Goal: Ask a question

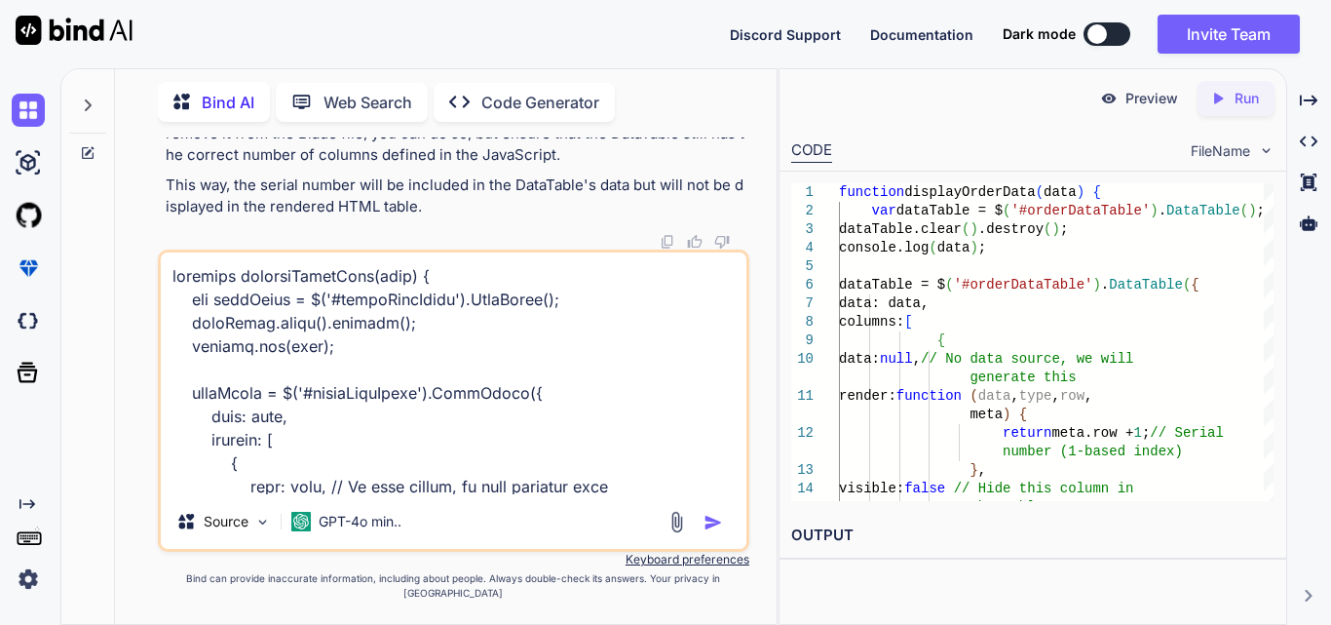
click at [174, 255] on div "You Bind AI To implement the functionality where the filtered data from the Dat…" at bounding box center [454, 380] width 592 height 486
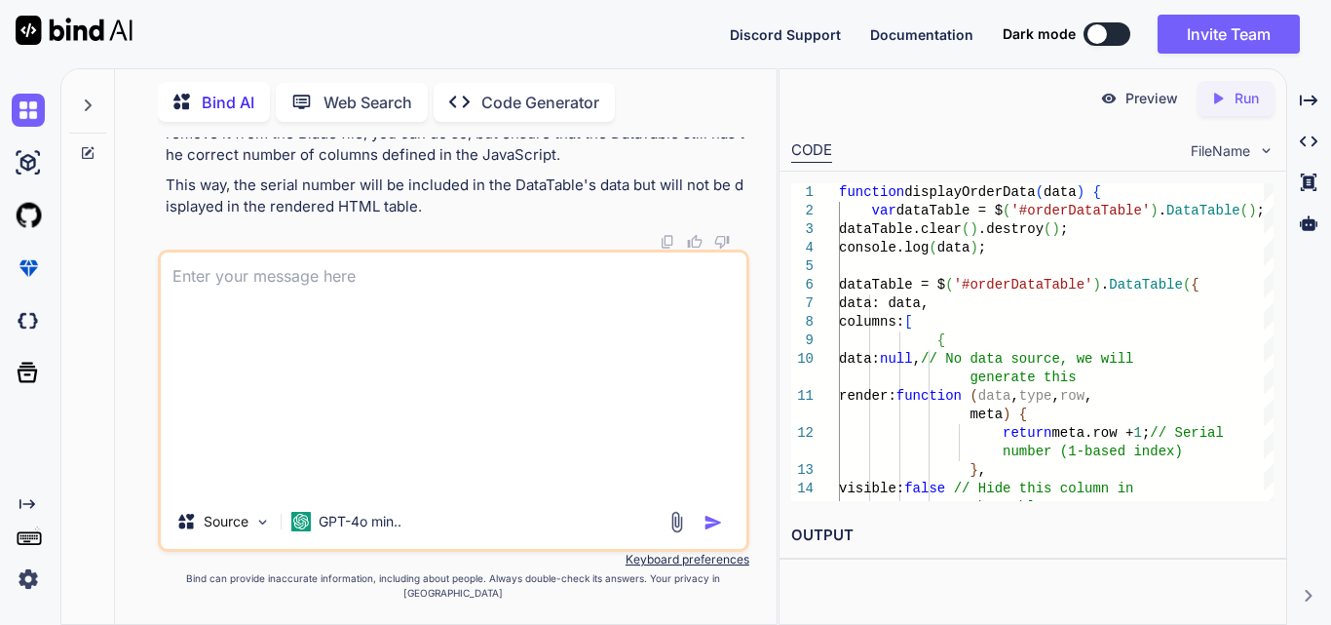
type textarea "x"
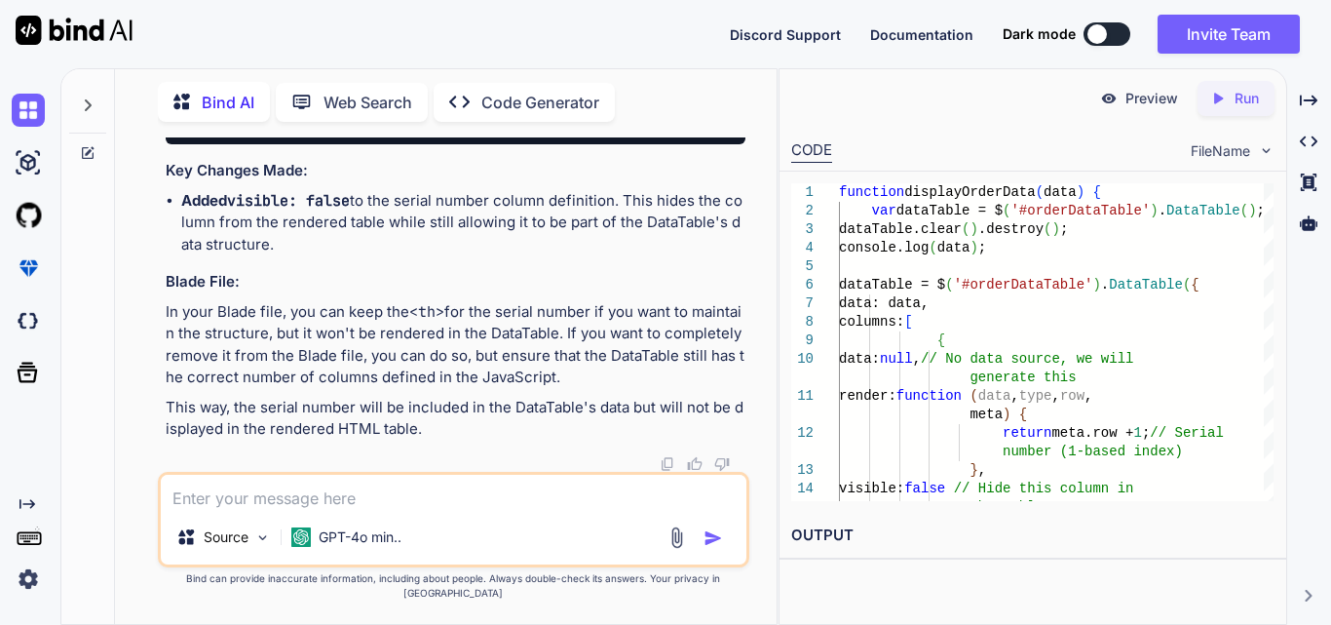
click at [220, 510] on textarea at bounding box center [454, 492] width 586 height 35
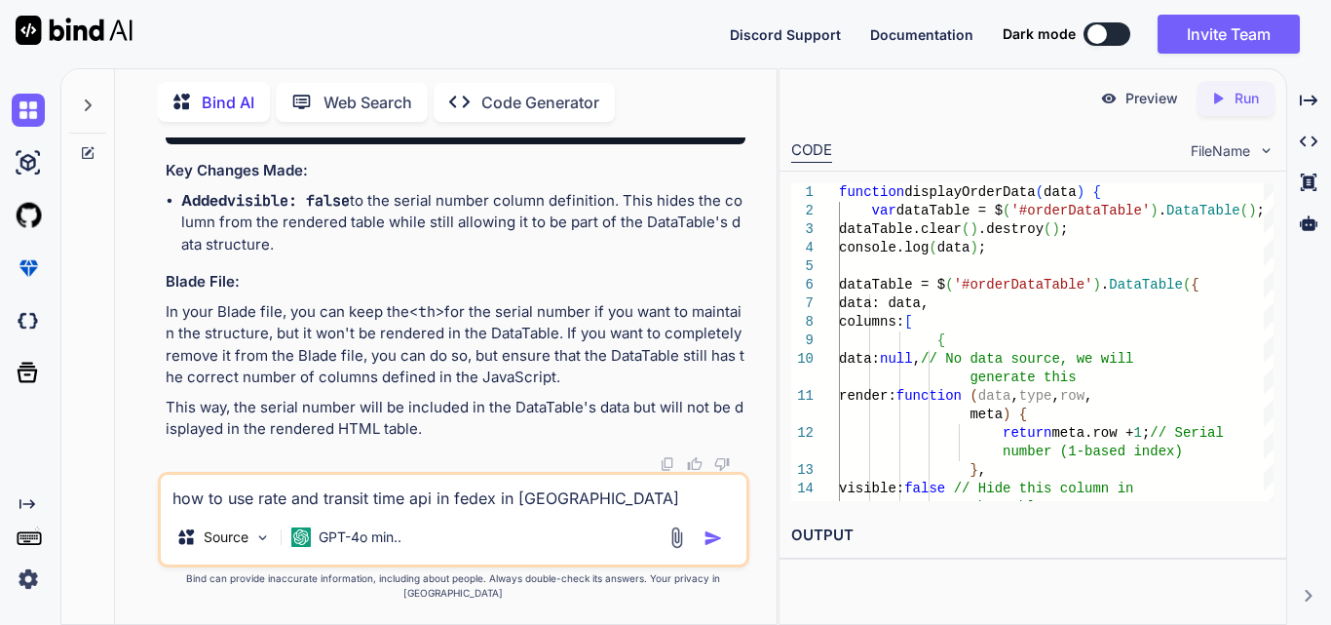
type textarea "how to use rate and transit time api in fedex in [GEOGRAPHIC_DATA]"
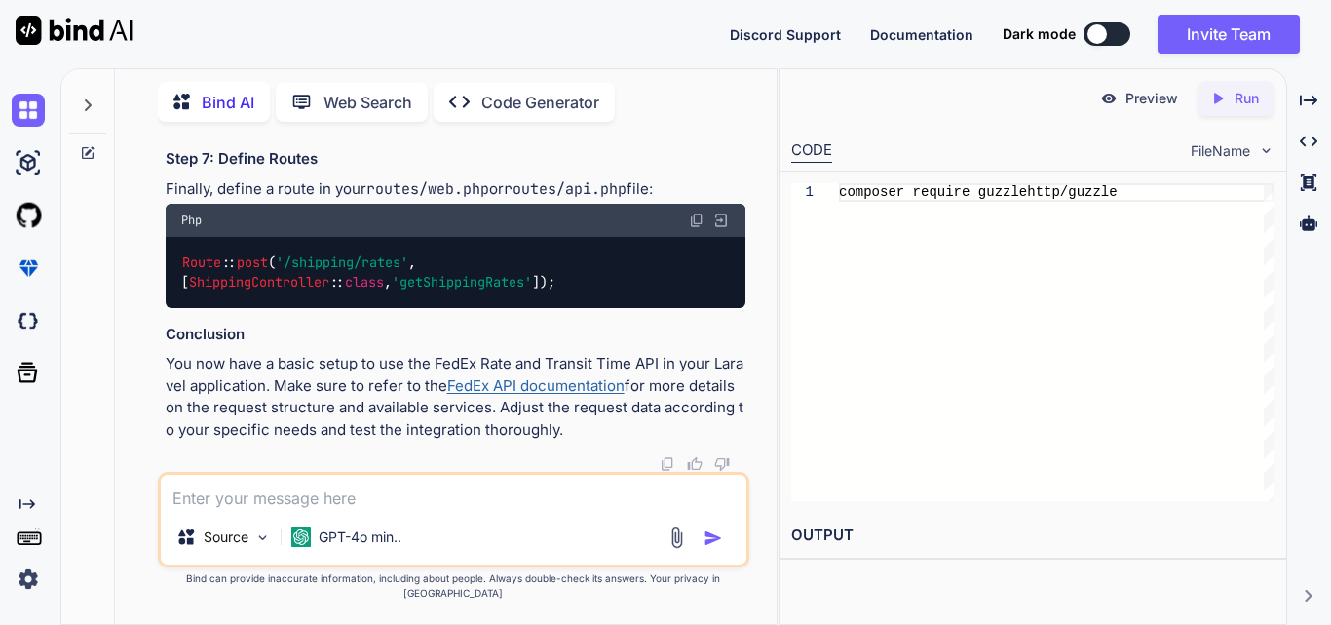
scroll to position [152342, 0]
drag, startPoint x: 482, startPoint y: 321, endPoint x: 373, endPoint y: 329, distance: 109.5
drag, startPoint x: 182, startPoint y: 296, endPoint x: 250, endPoint y: 412, distance: 134.1
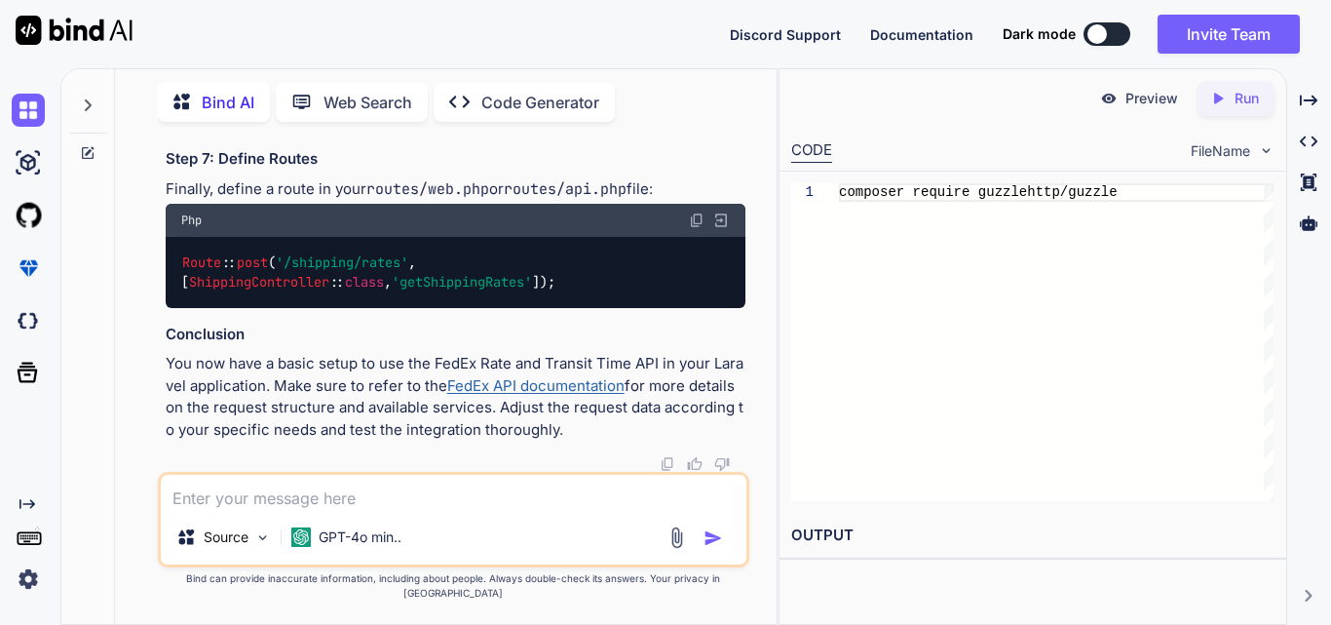
click at [326, 495] on textarea at bounding box center [454, 492] width 586 height 35
type textarea "make one function in php for this not in [GEOGRAPHIC_DATA]"
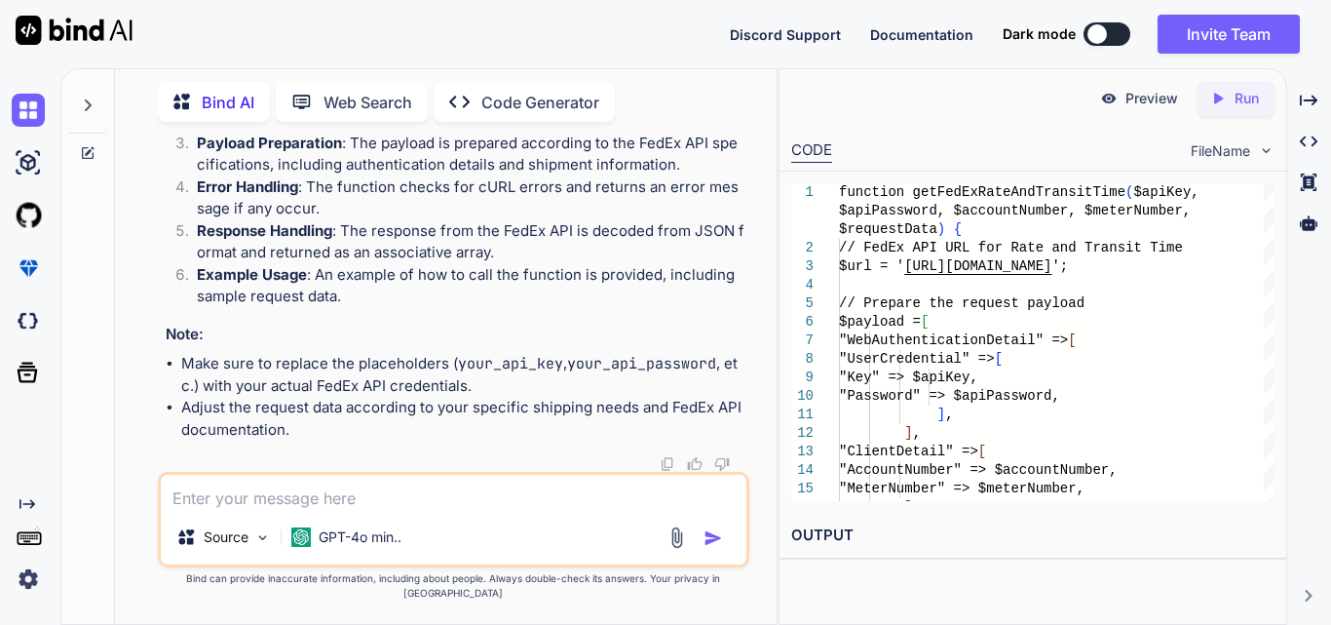
scroll to position [155831, 0]
click at [366, 490] on textarea at bounding box center [454, 492] width 586 height 35
paste textarea "private function applyOrderQueryFilter($query, array $filters) { try { if (!emp…"
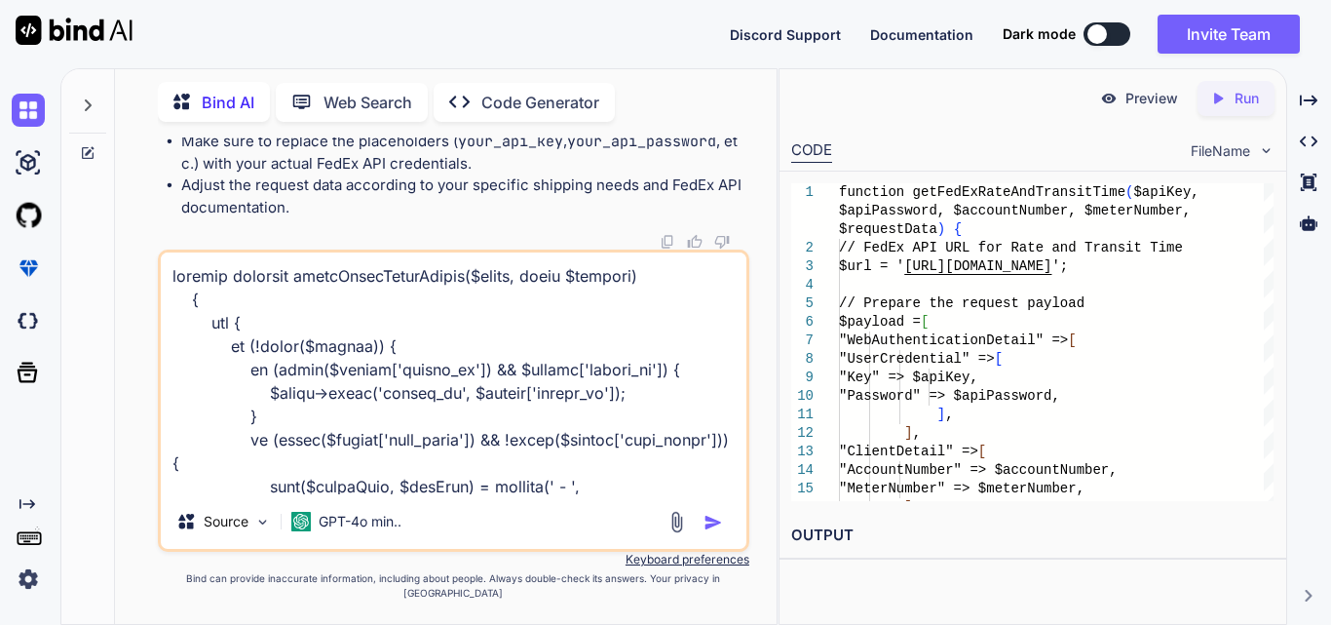
scroll to position [657, 0]
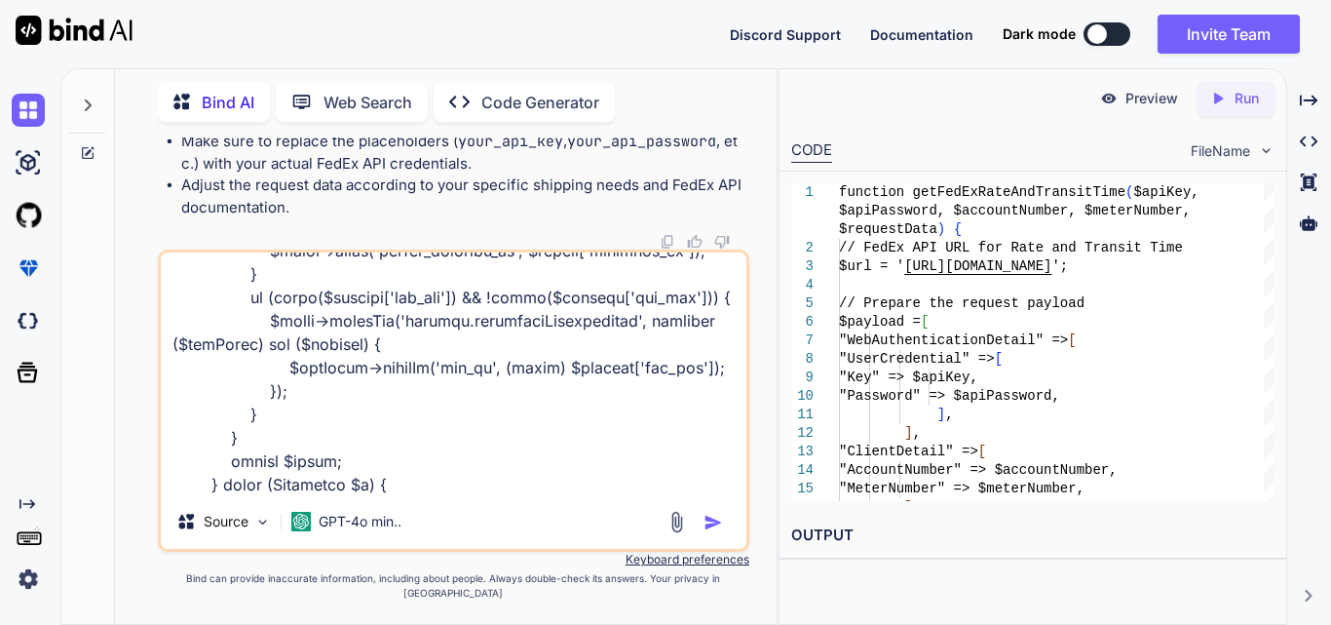
paste textarea "$user = Auth::user(); $userTimezone = session('user_timezone', 'UTC'); // $user…"
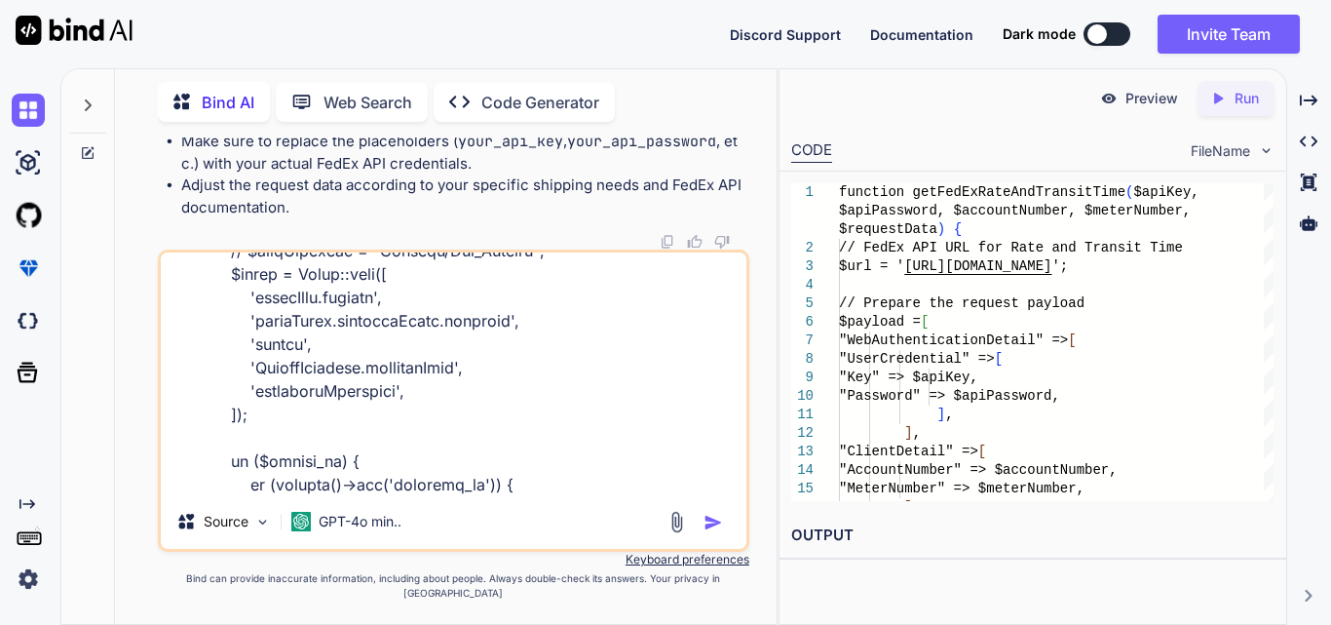
type textarea "private function applyOrderQueryFilter($query, array $filters) { try { if (!emp…"
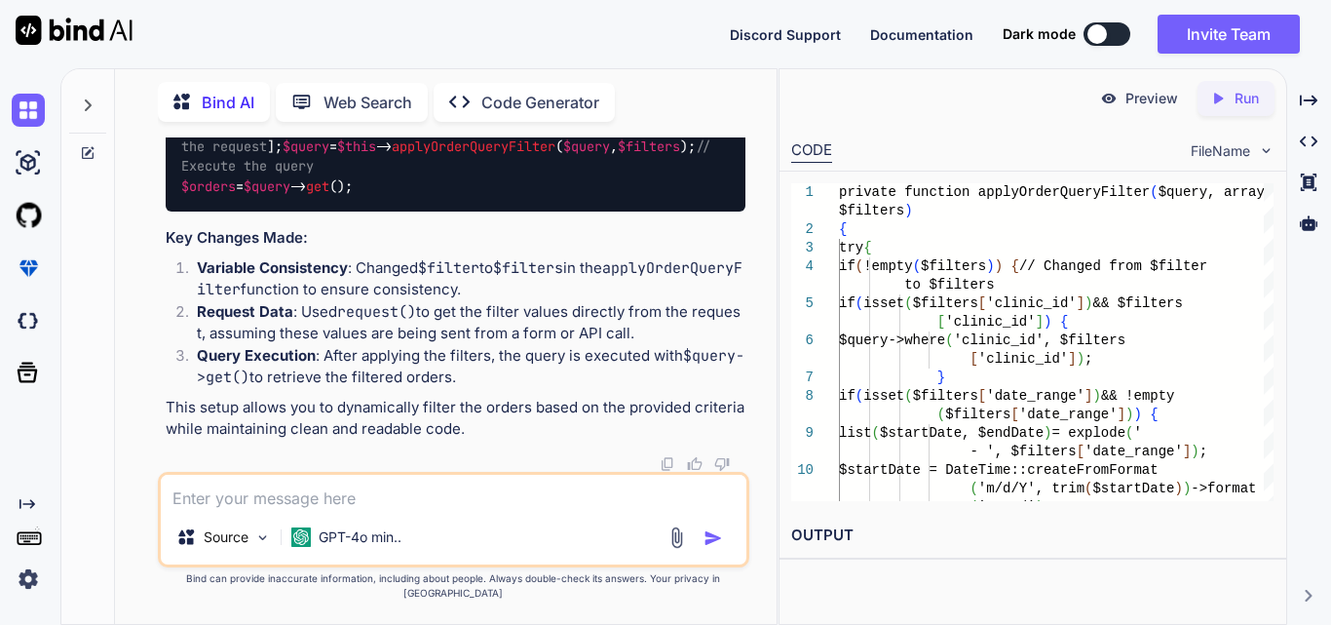
scroll to position [159886, 0]
click at [241, 506] on textarea at bounding box center [454, 492] width 586 height 35
paste textarea "array:5 [ // app\Services\OrderService.php:1159 "clinic_id" => null "location_i…"
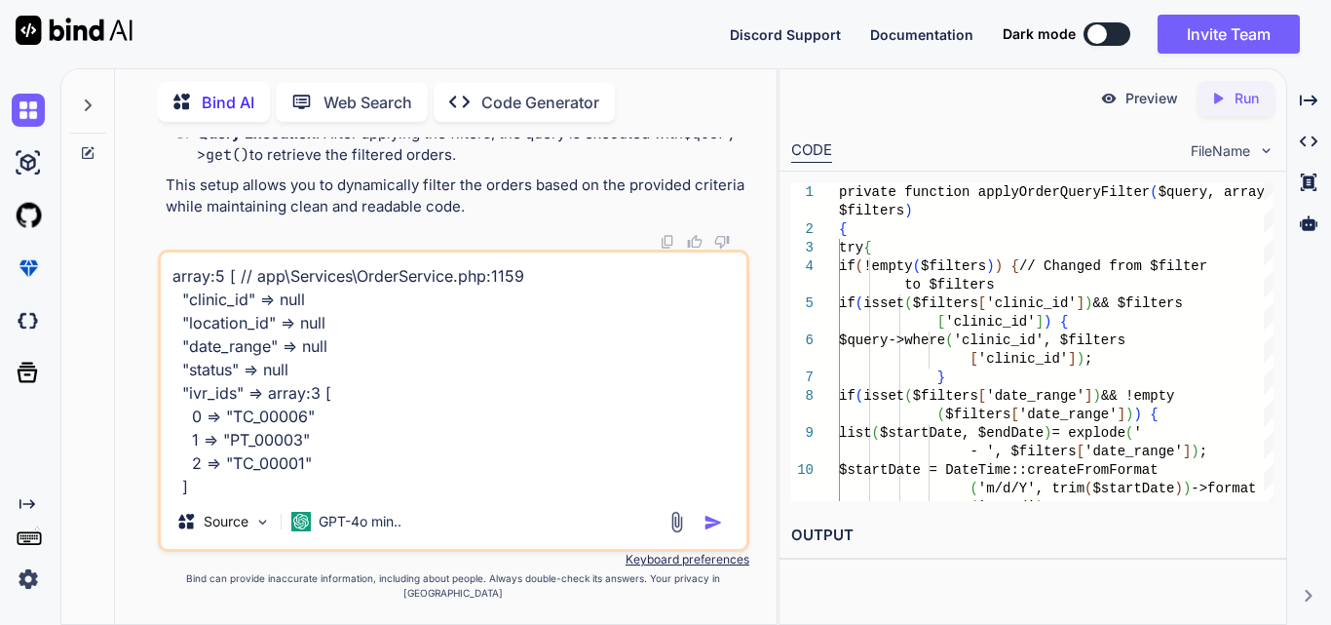
scroll to position [25, 0]
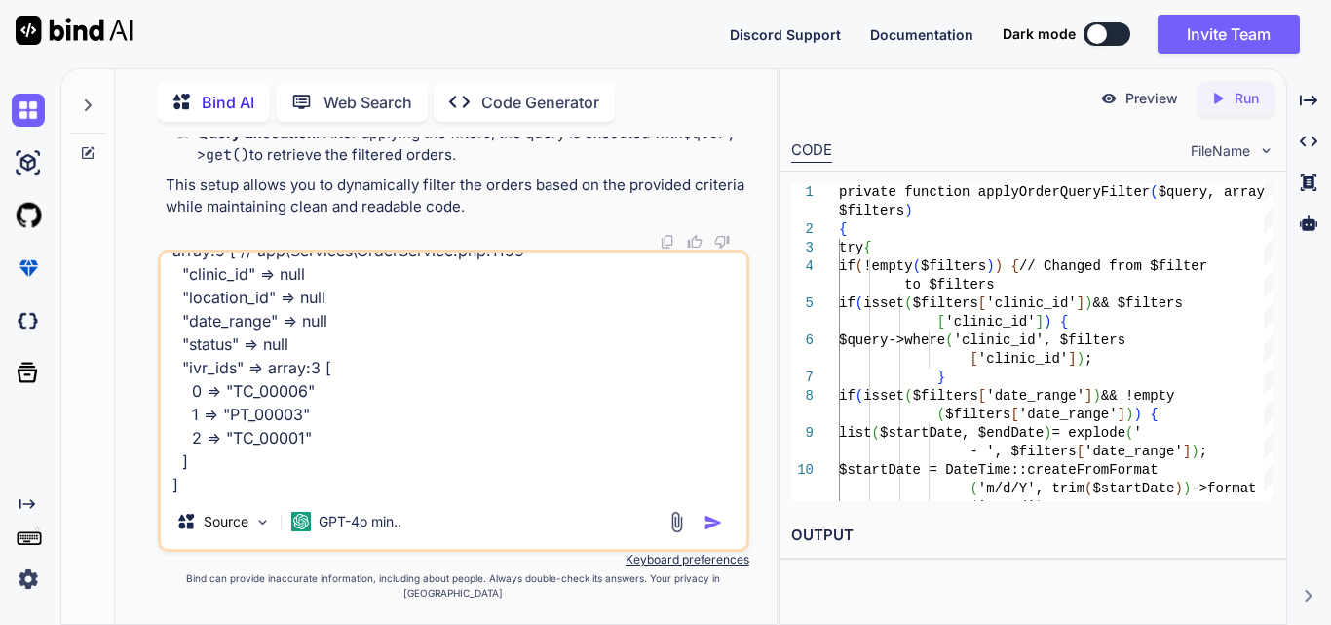
paste textarea "private function applyOrderQueryFilter($query, array $filters) { try { dd($filt…"
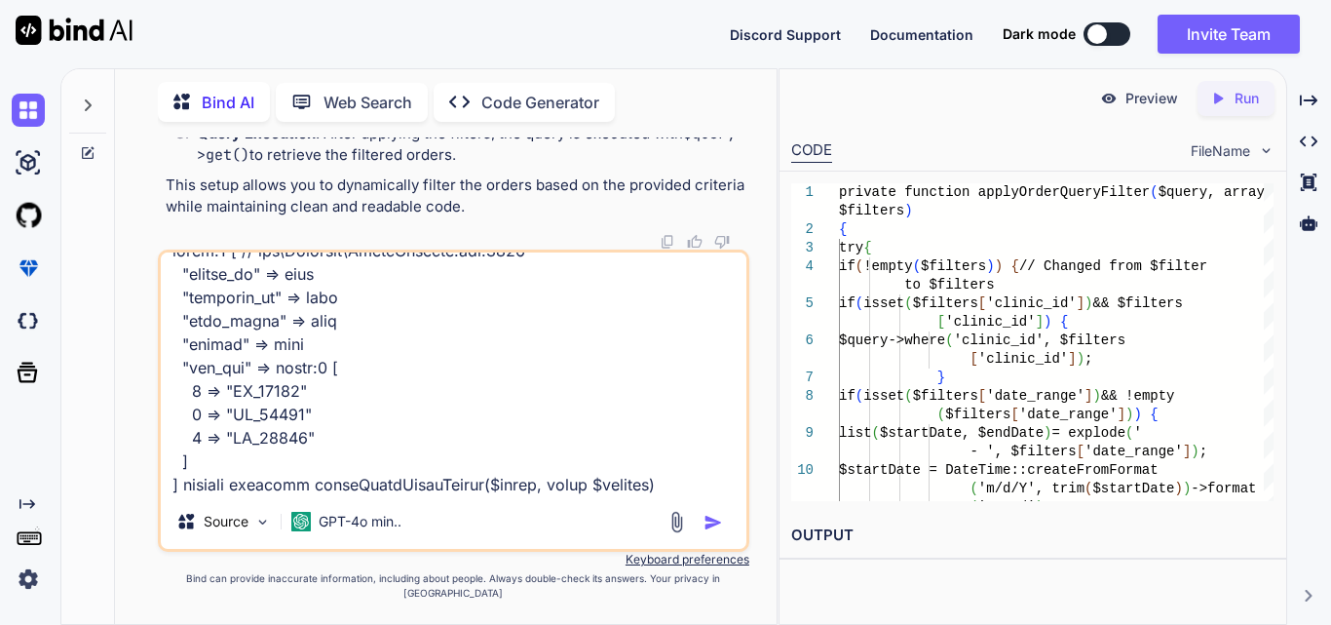
scroll to position [891, 0]
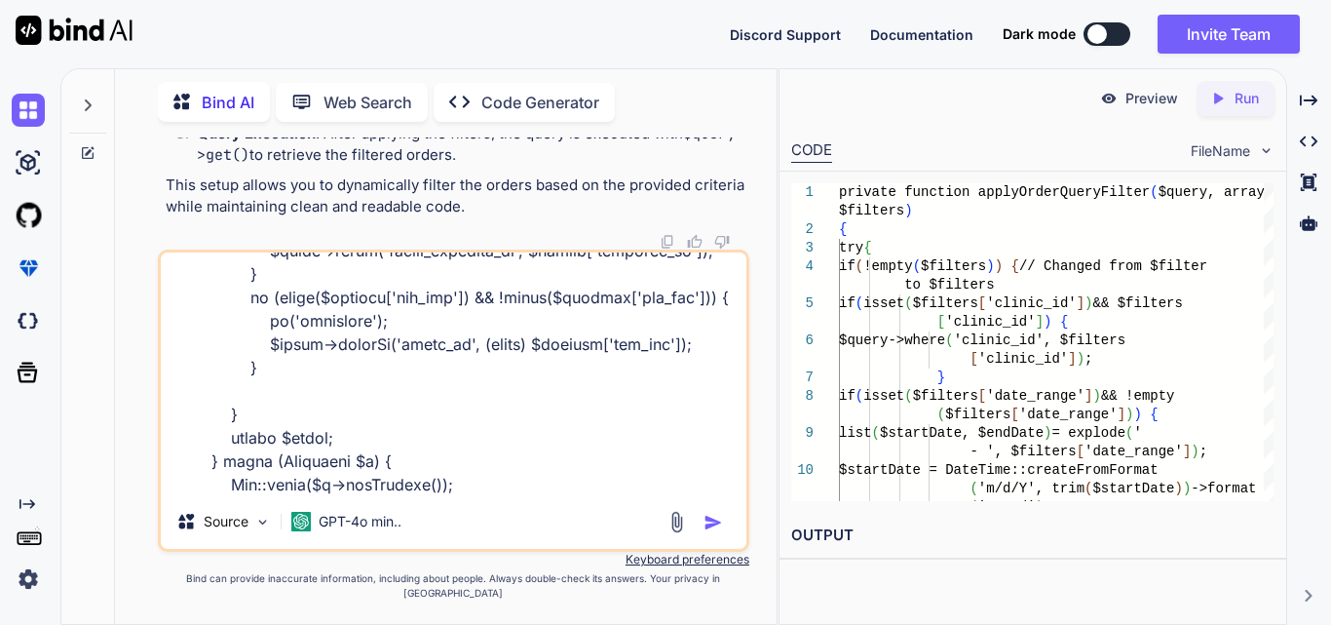
type textarea "array:5 [ // app\Services\OrderService.php:1159 "clinic_id" => null "location_i…"
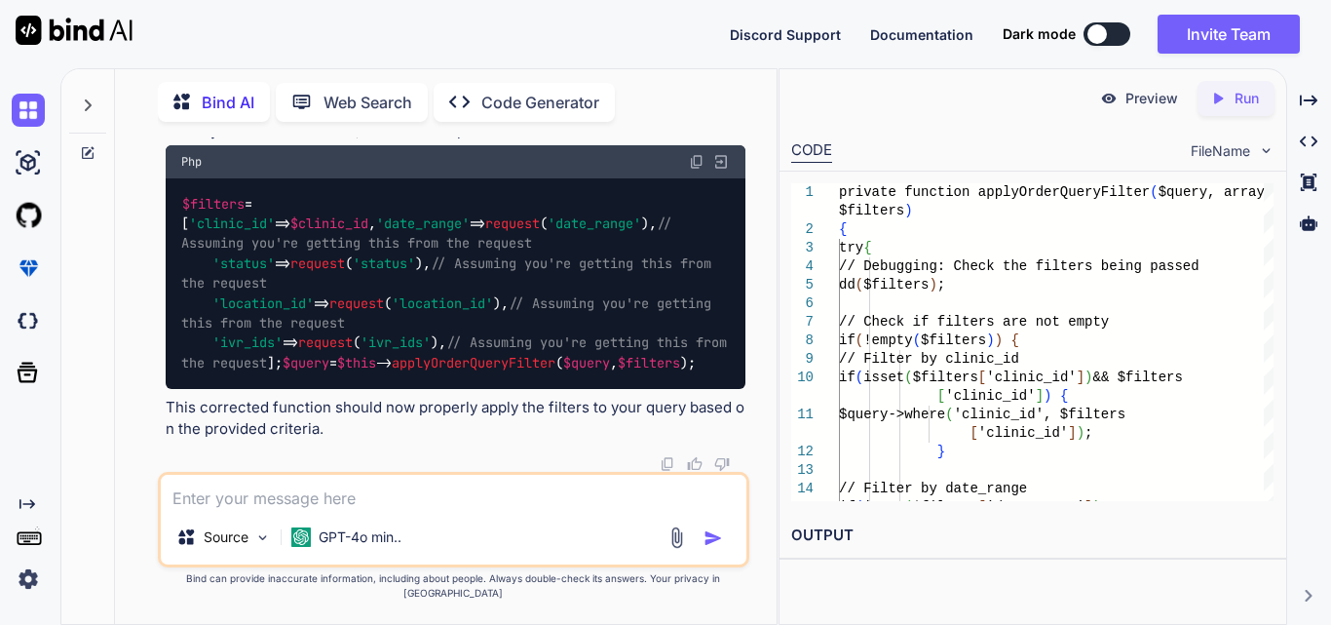
scroll to position [162866, 0]
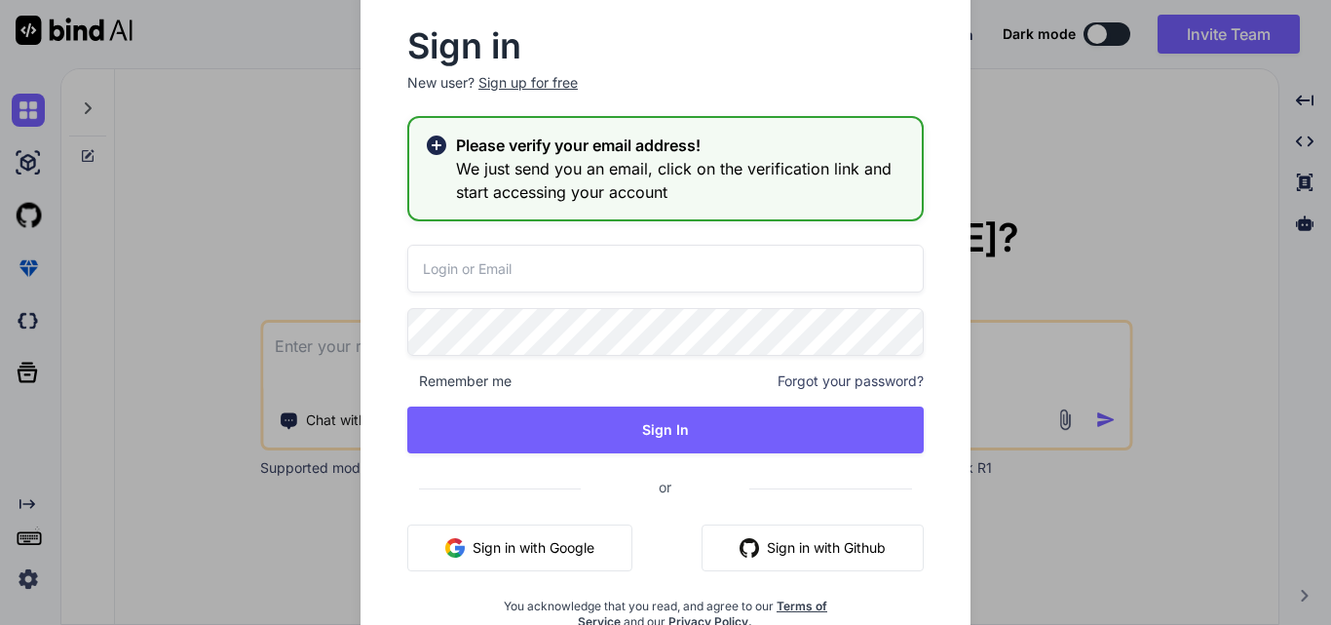
click at [1090, 217] on div "Sign in New user? Sign up for free Please verify your email address! We just se…" at bounding box center [665, 312] width 1331 height 625
